Goal: Information Seeking & Learning: Learn about a topic

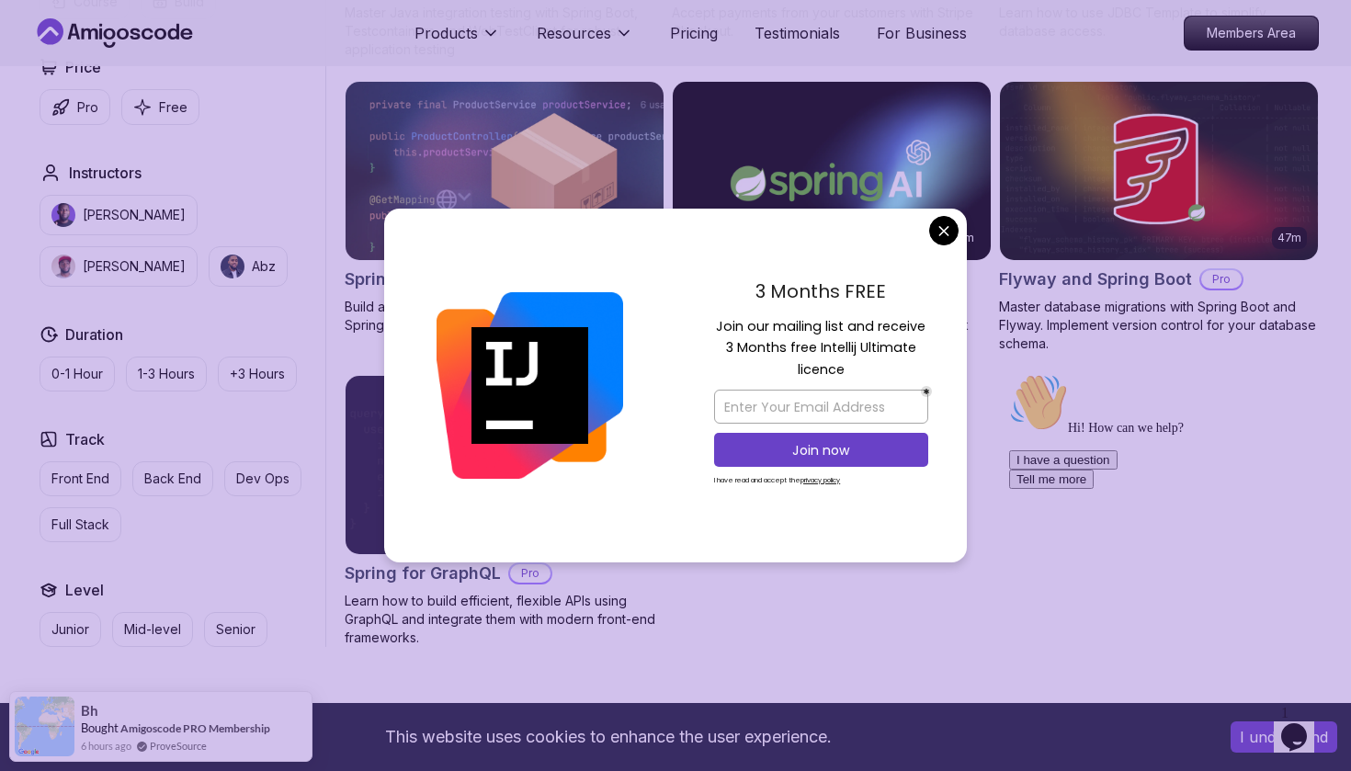
scroll to position [1362, 0]
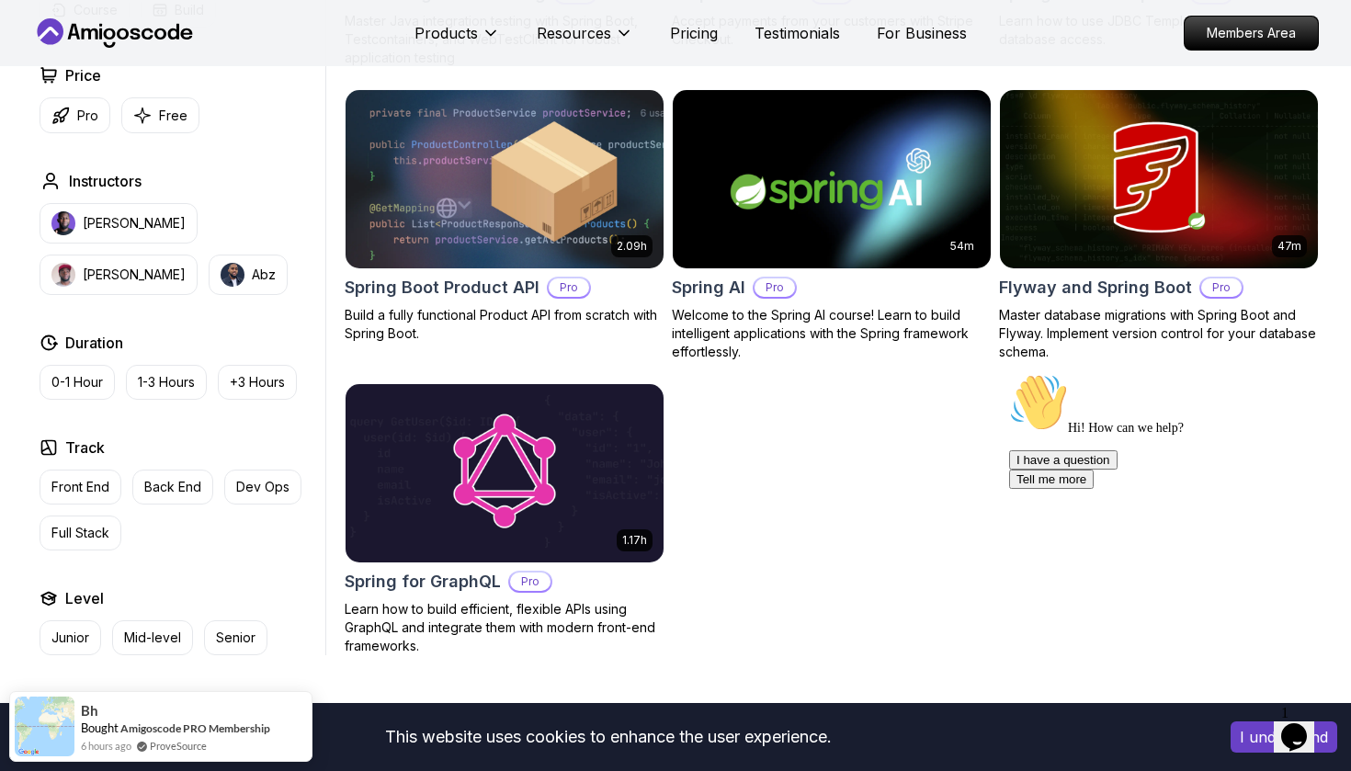
click at [943, 233] on body "This website uses cookies to enhance the user experience. I understand Products…" at bounding box center [675, 139] width 1351 height 3002
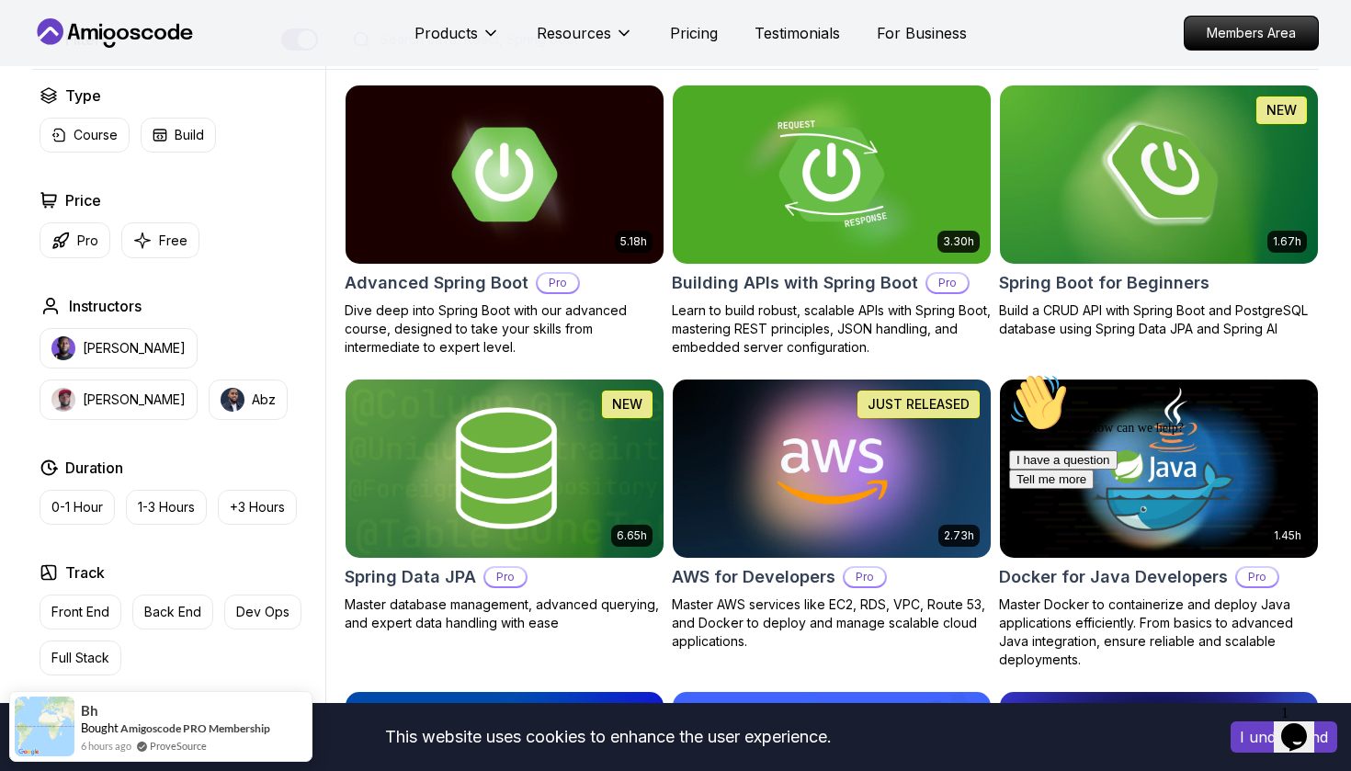
scroll to position [458, 0]
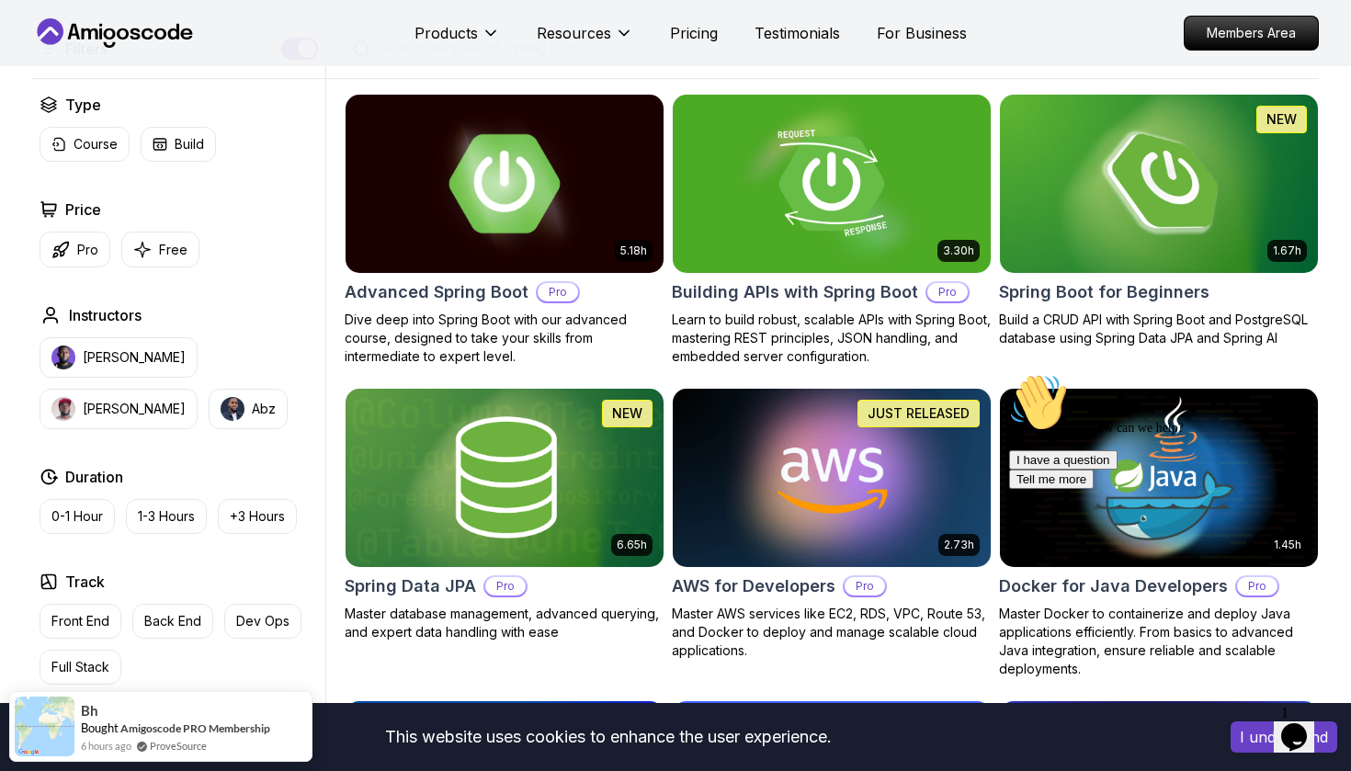
click at [457, 294] on h2 "Advanced Spring Boot" at bounding box center [437, 292] width 184 height 26
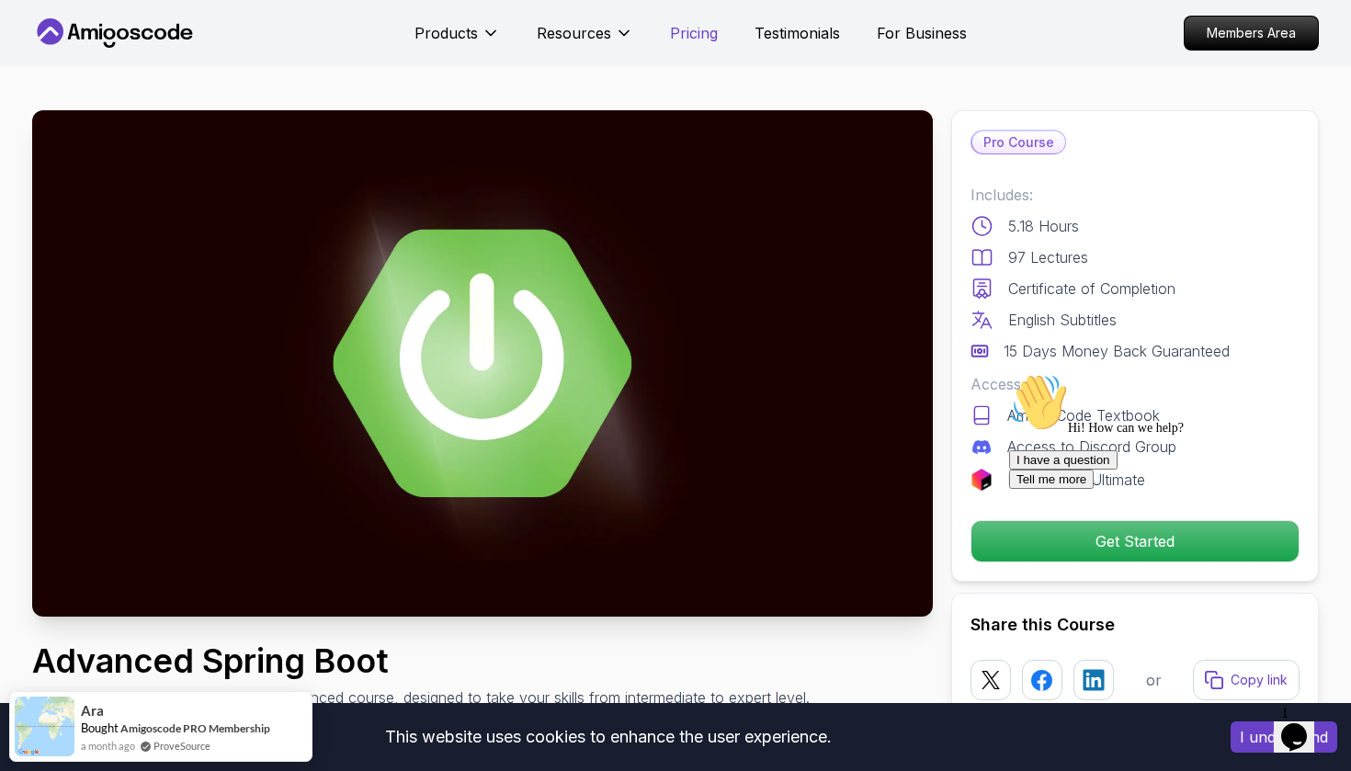
click at [710, 41] on p "Pricing" at bounding box center [694, 33] width 48 height 22
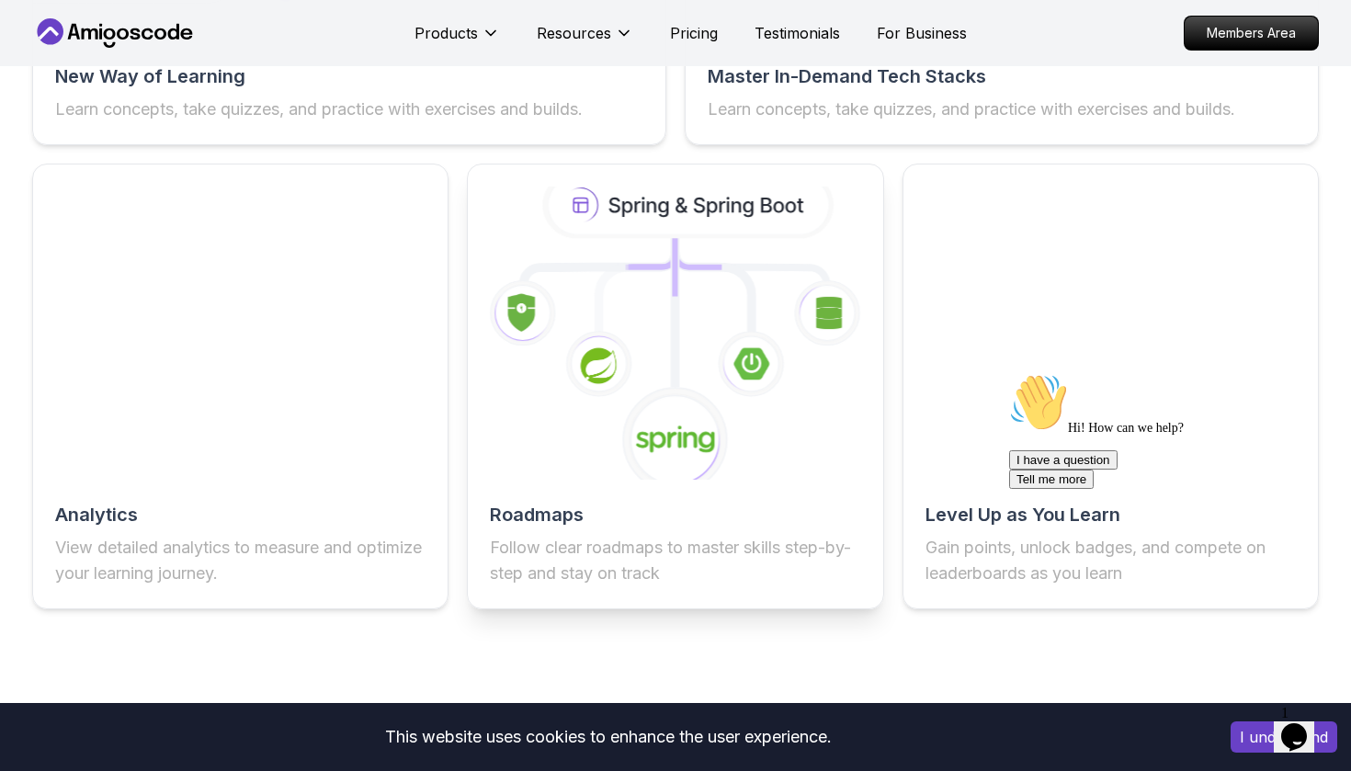
scroll to position [2982, 0]
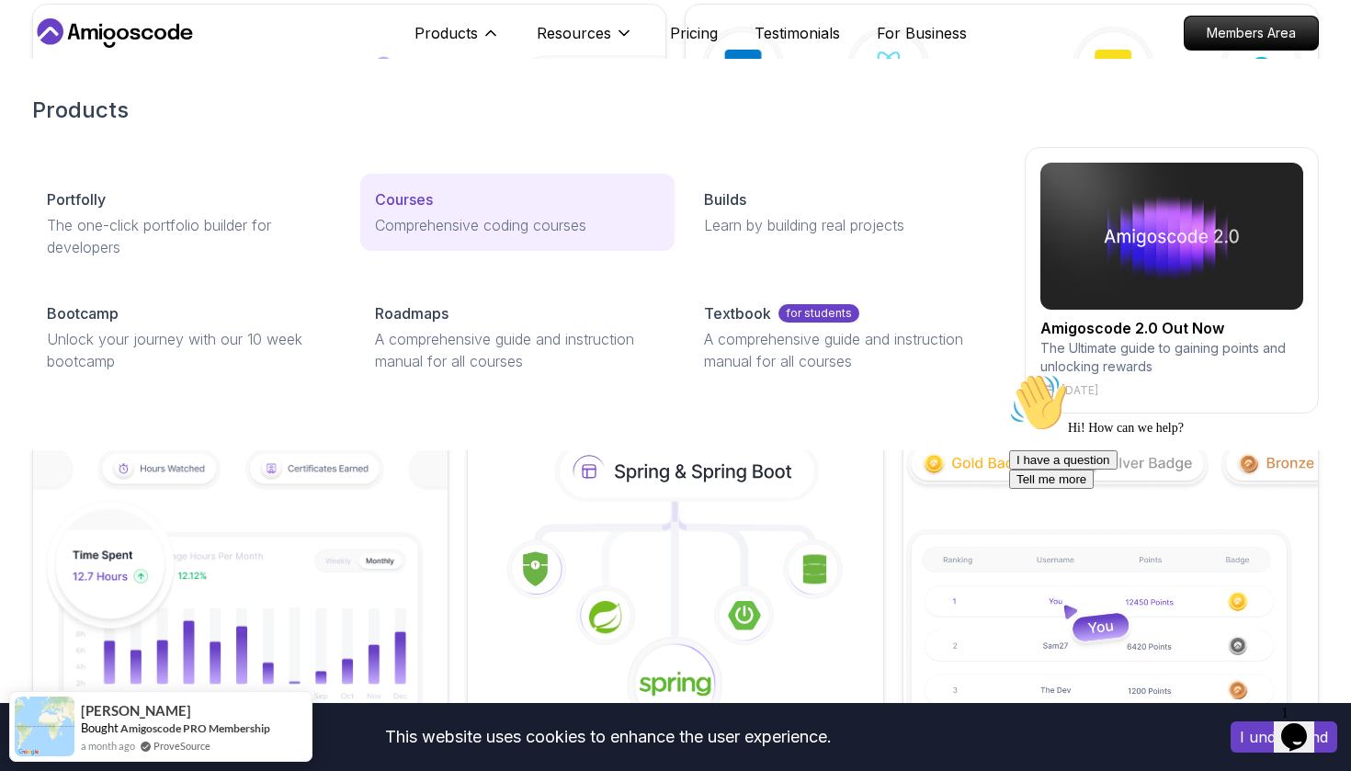
click at [472, 216] on p "Comprehensive coding courses" at bounding box center [517, 225] width 284 height 22
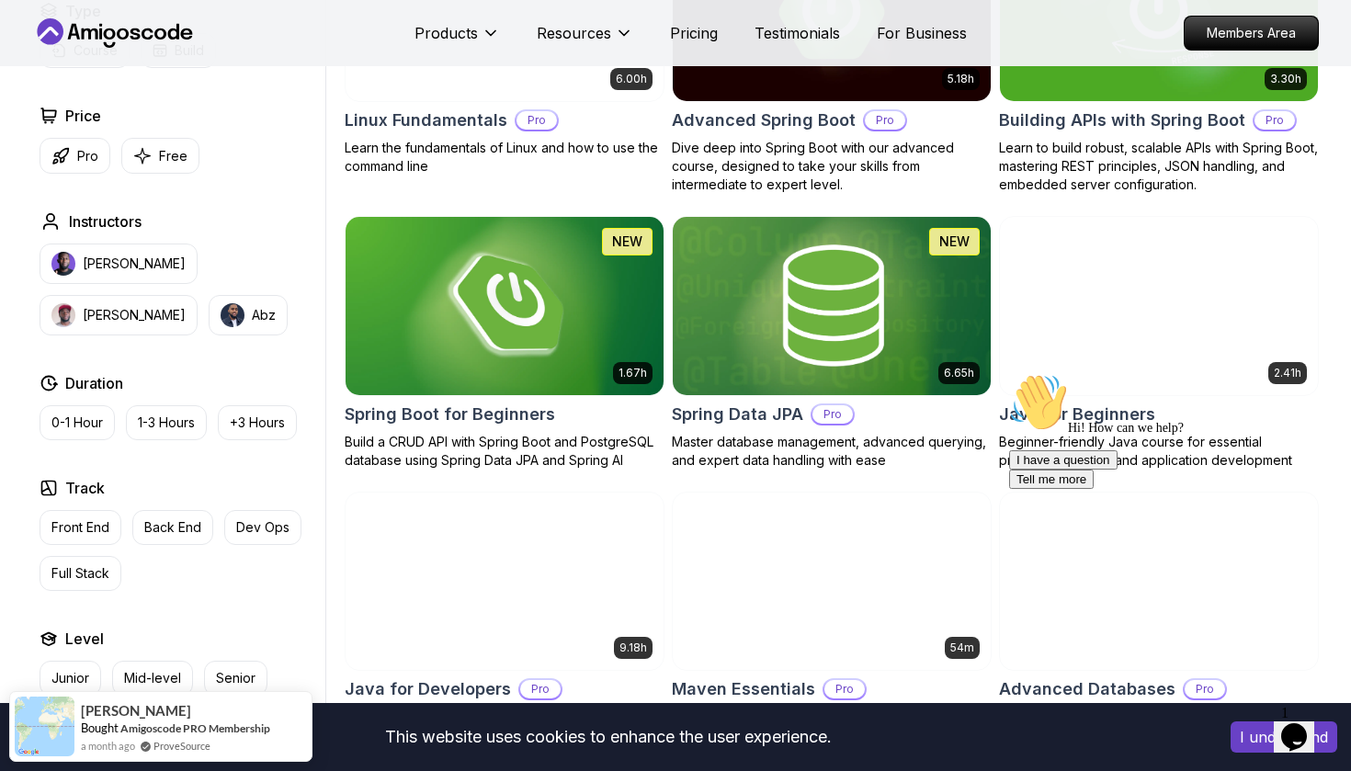
scroll to position [646, 0]
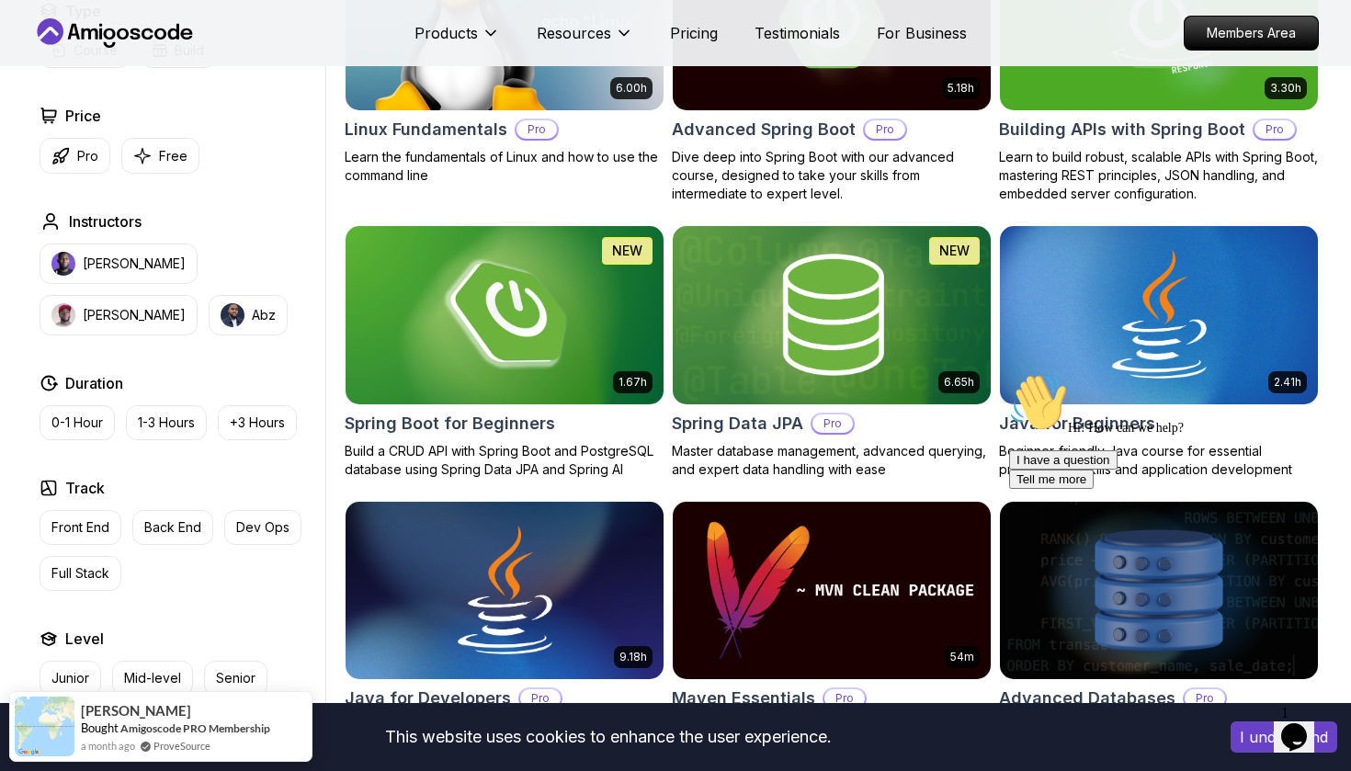
click at [467, 417] on h2 "Spring Boot for Beginners" at bounding box center [450, 424] width 210 height 26
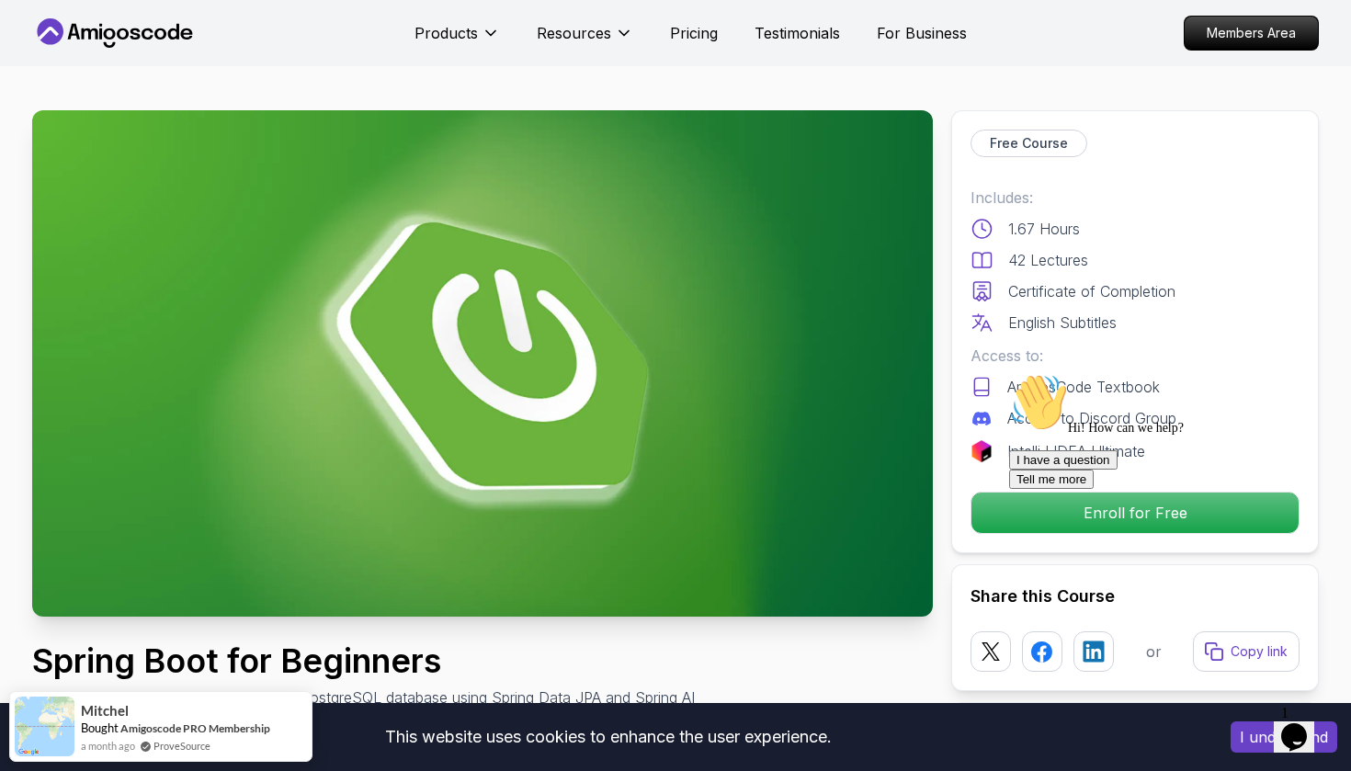
click at [1127, 373] on div at bounding box center [1174, 373] width 331 height 0
